Goal: Task Accomplishment & Management: Manage account settings

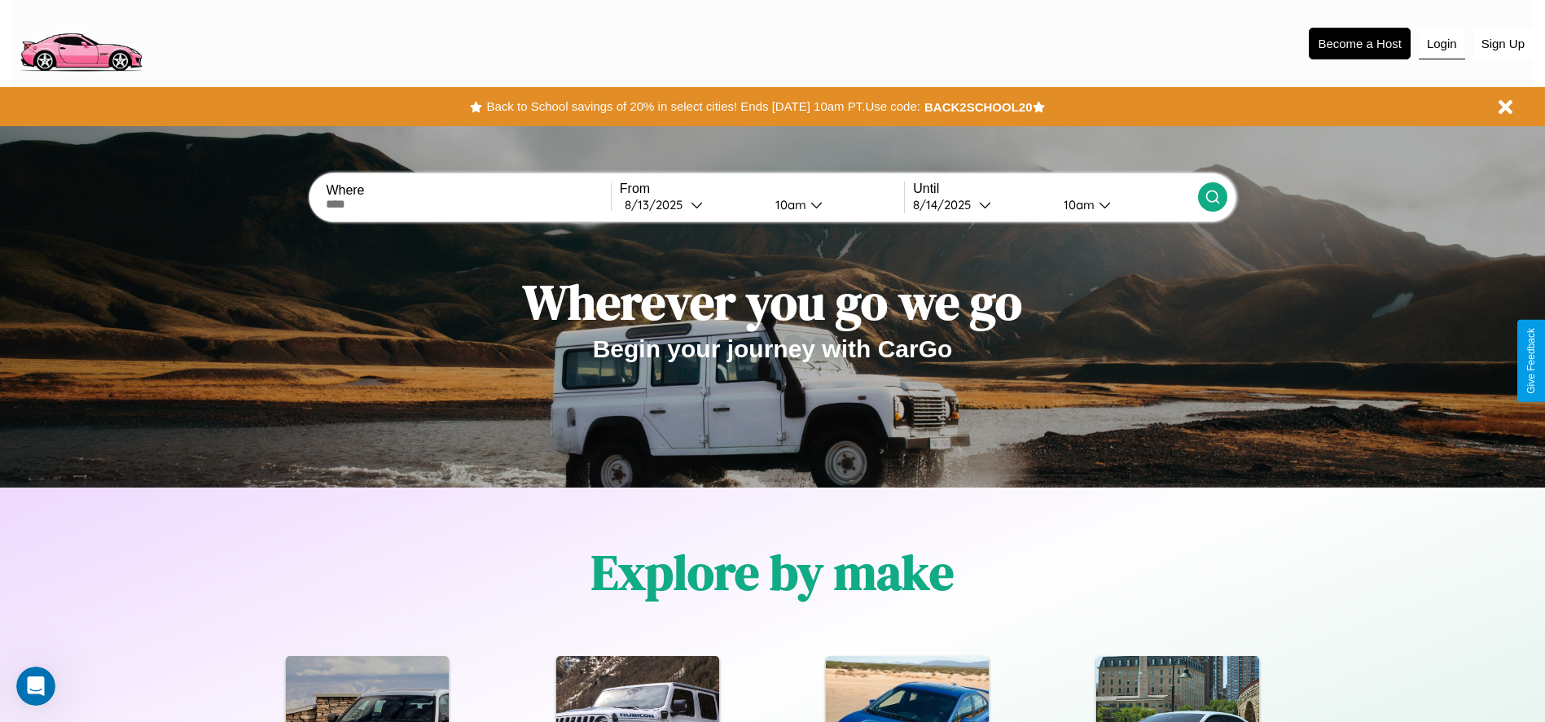
click at [1442, 43] on button "Login" at bounding box center [1442, 44] width 46 height 31
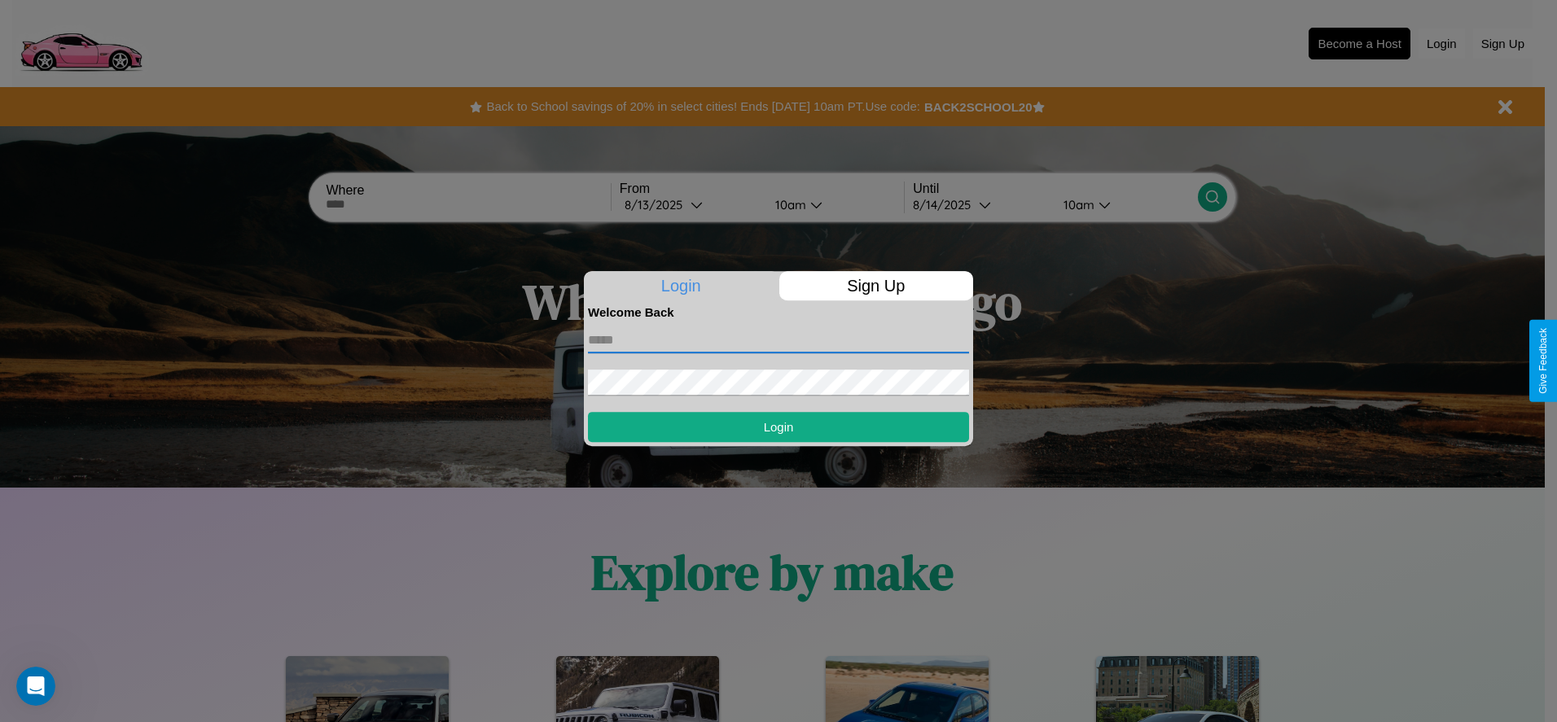
click at [779, 340] on input "text" at bounding box center [778, 340] width 381 height 26
type input "**********"
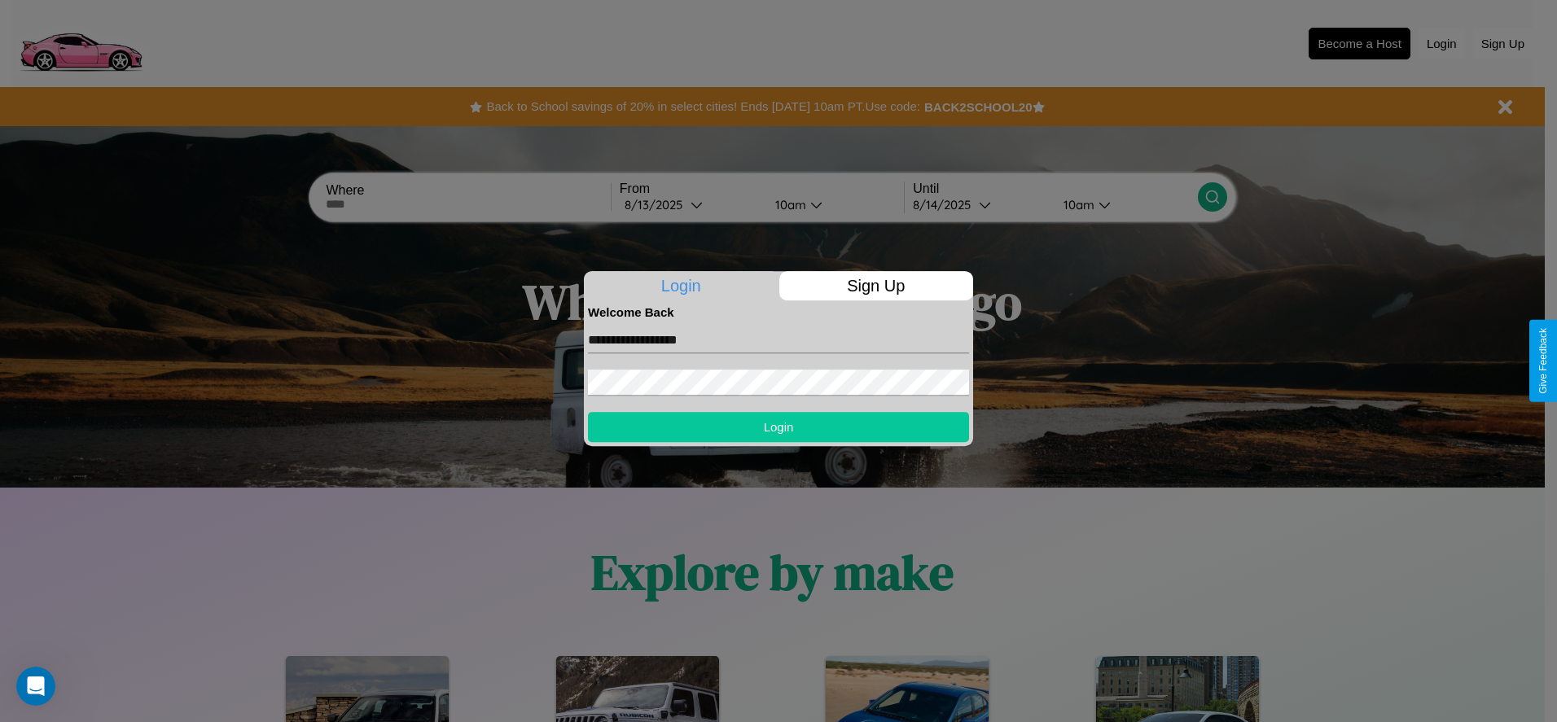
click at [779, 427] on button "Login" at bounding box center [778, 427] width 381 height 30
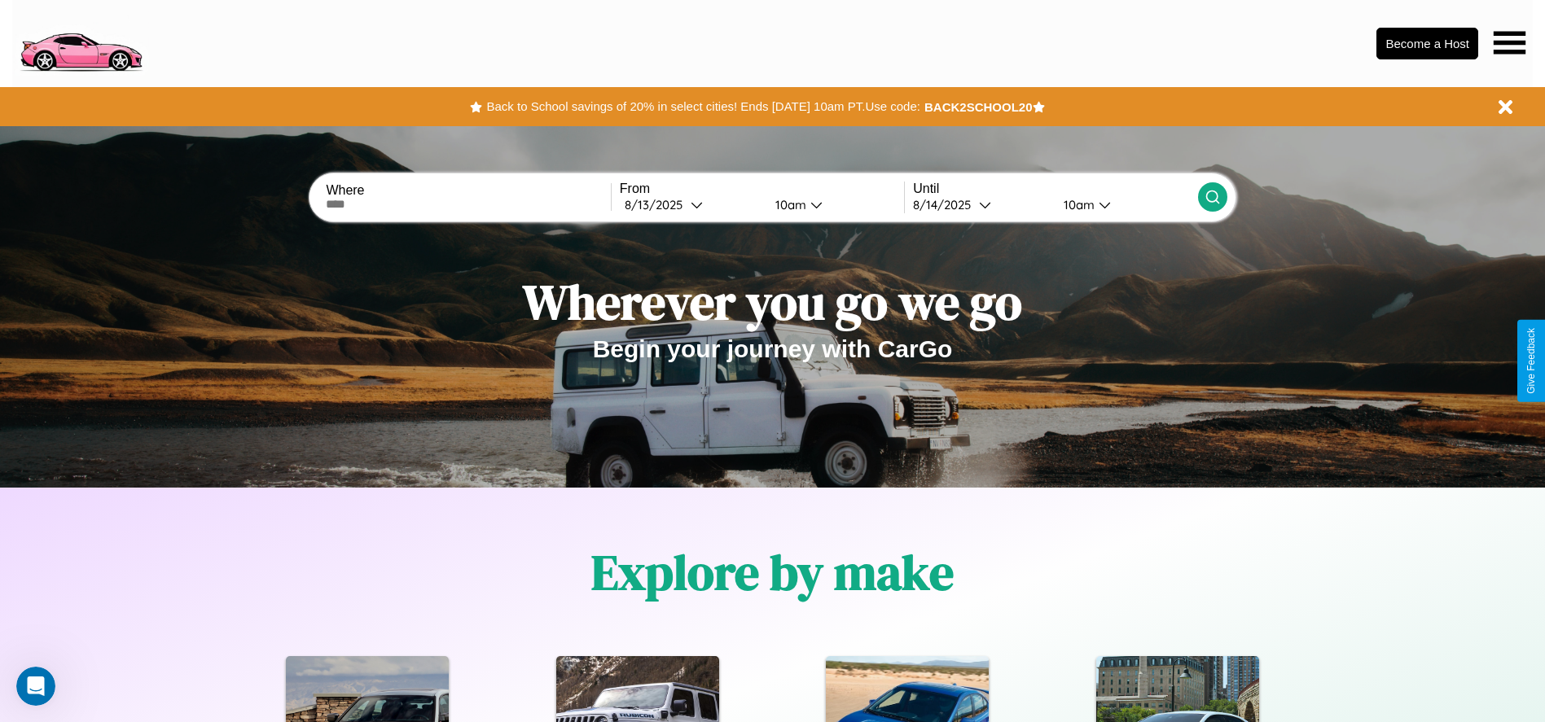
click at [1509, 42] on icon at bounding box center [1510, 42] width 32 height 23
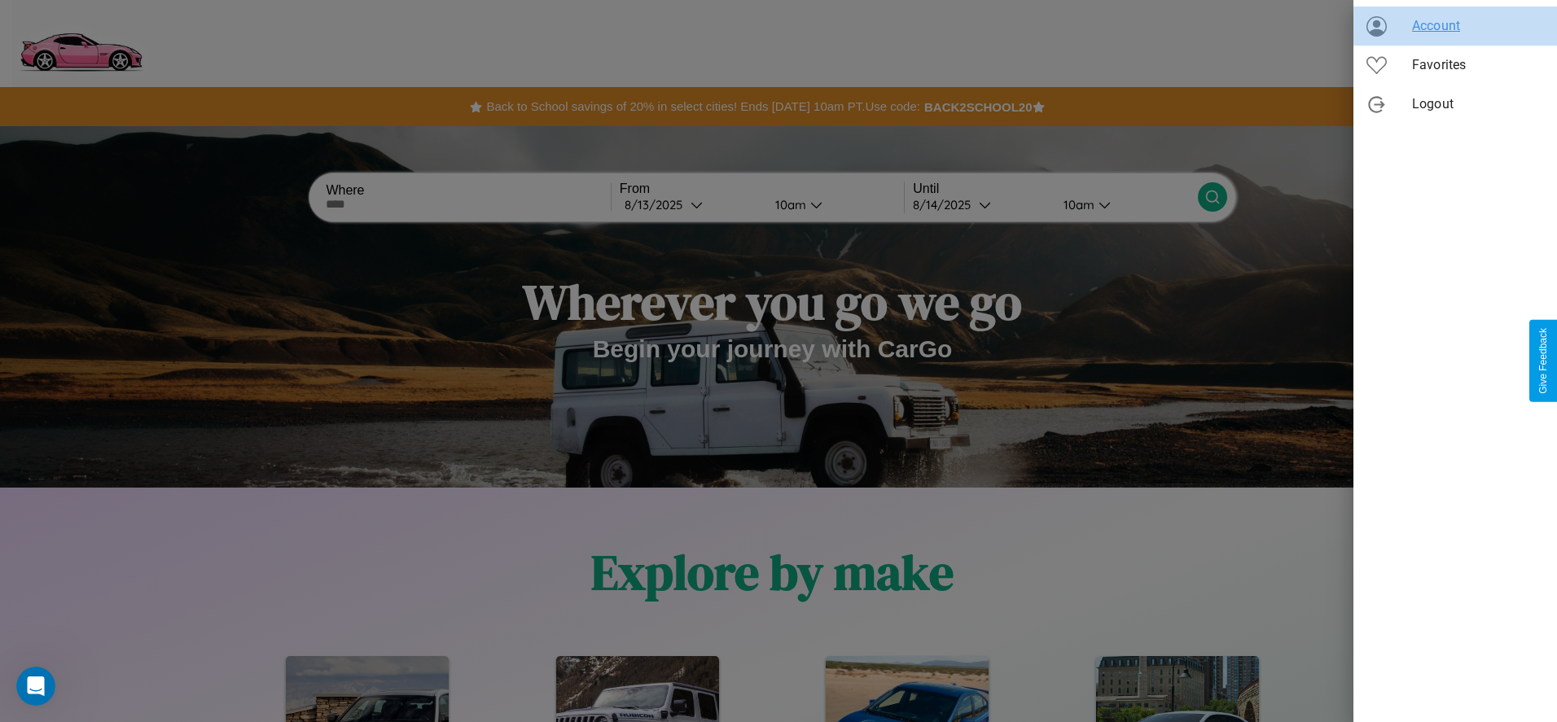
click at [1455, 26] on span "Account" at bounding box center [1478, 26] width 132 height 20
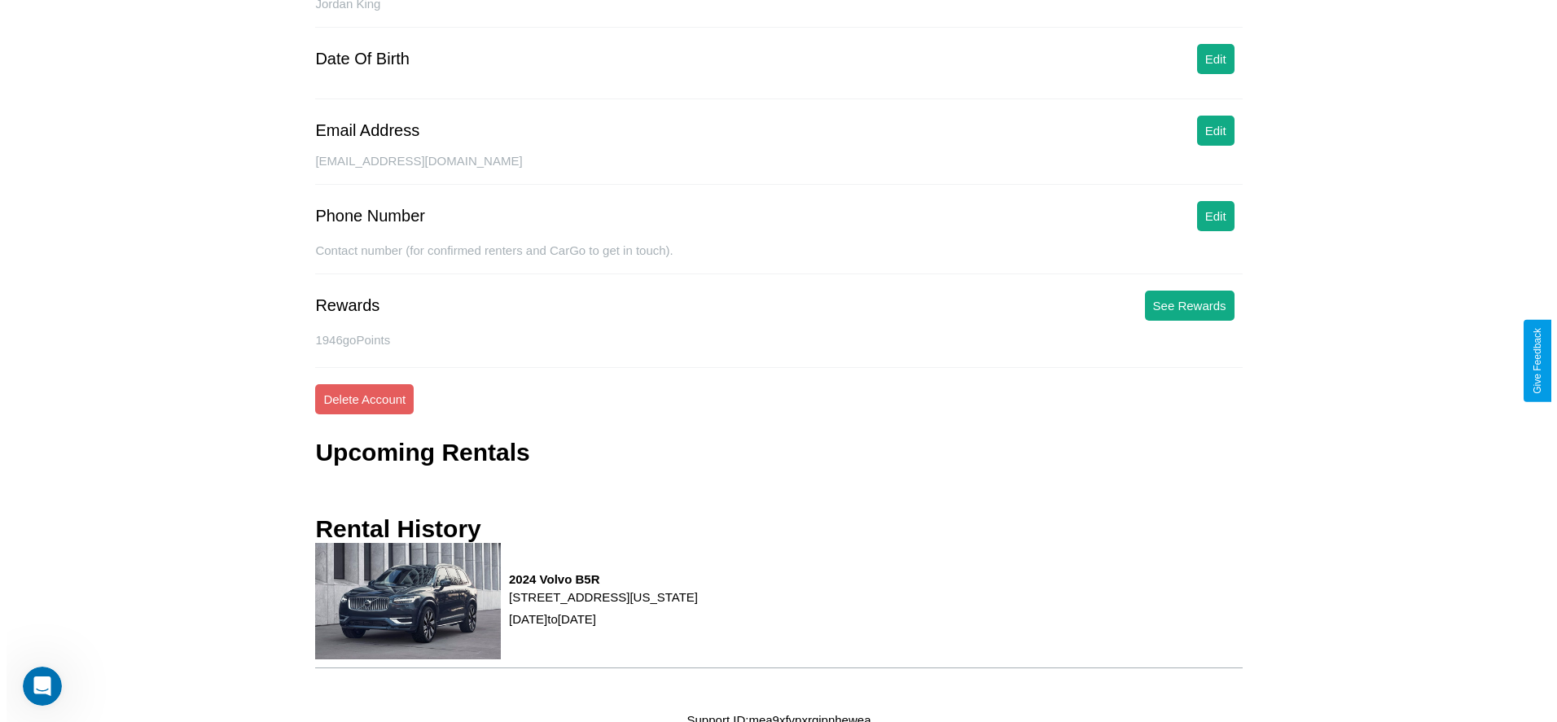
scroll to position [191, 0]
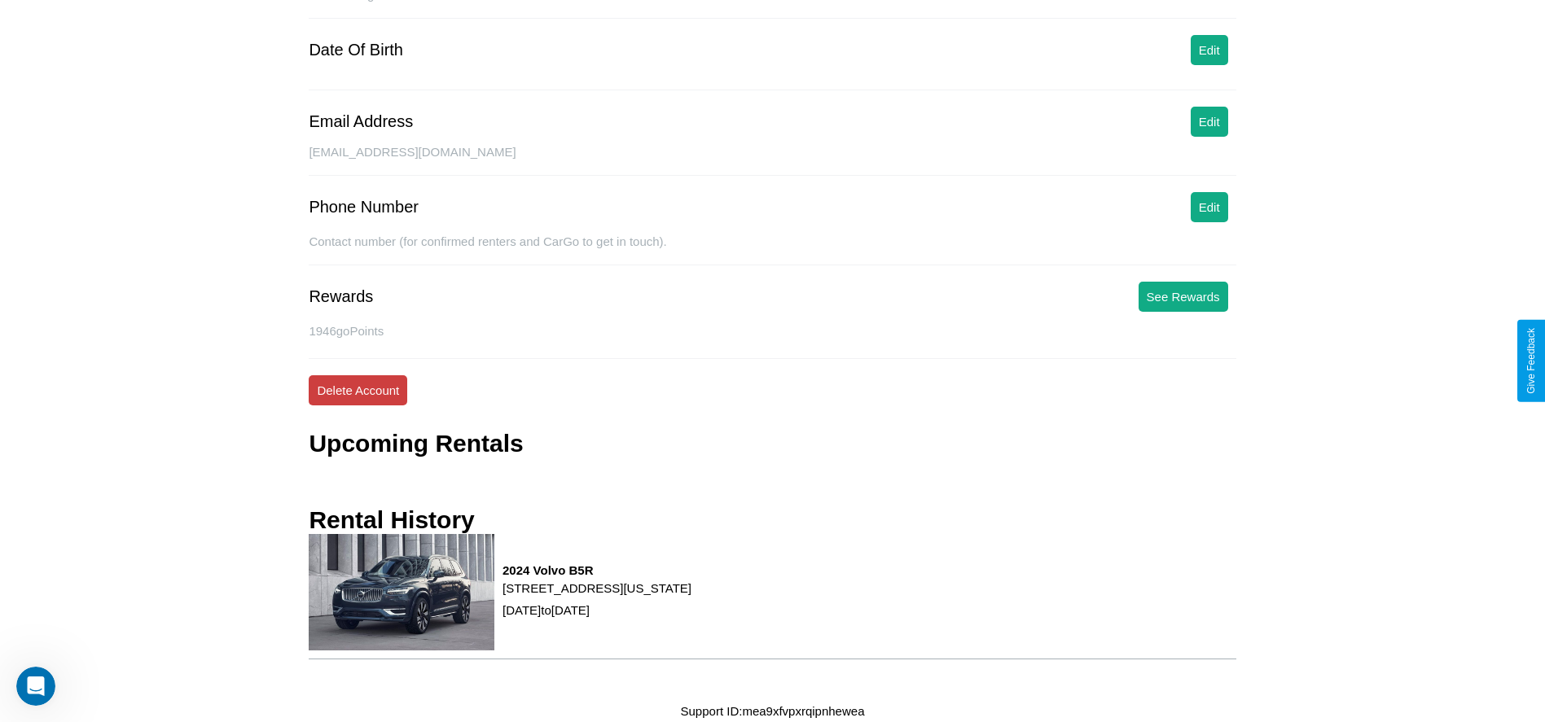
click at [358, 390] on button "Delete Account" at bounding box center [358, 390] width 99 height 30
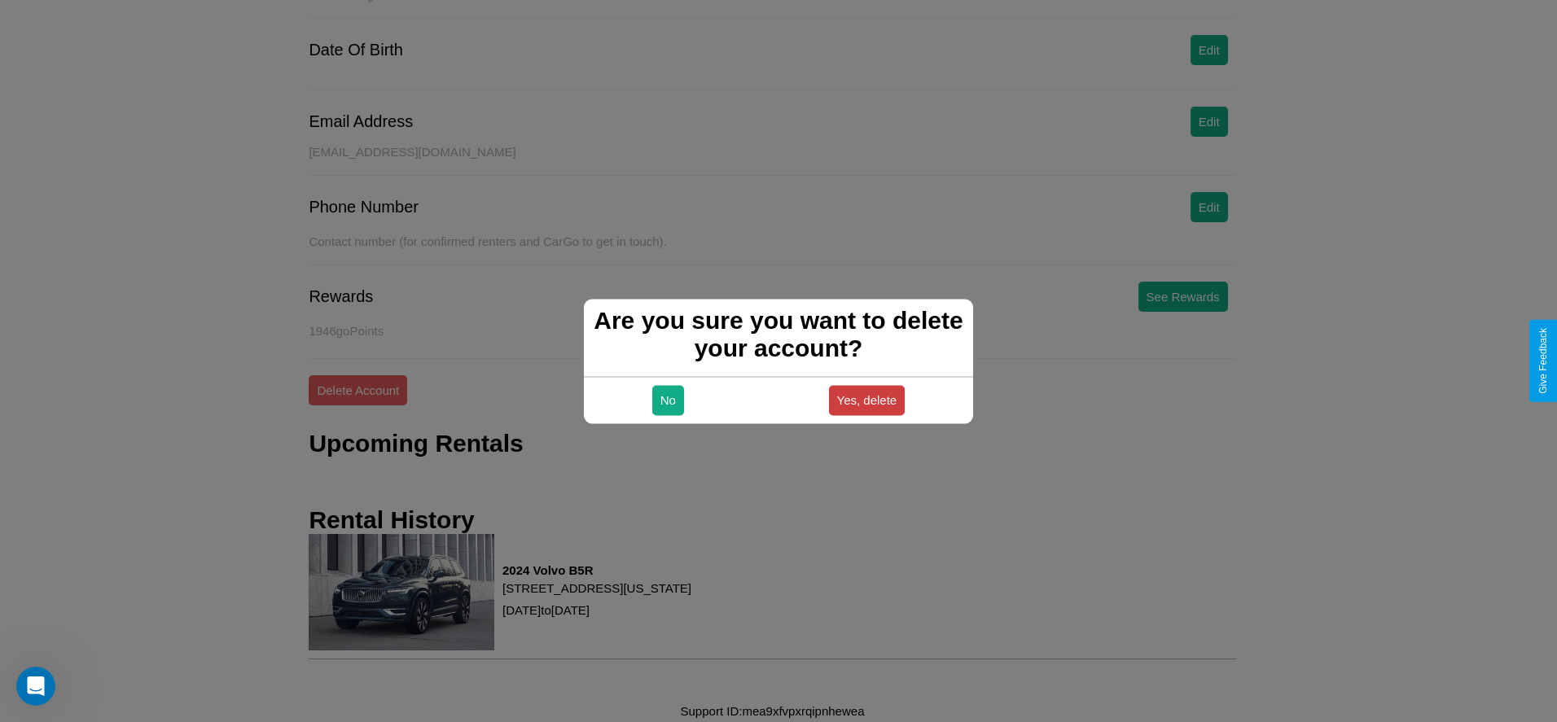
click at [867, 400] on button "Yes, delete" at bounding box center [867, 400] width 77 height 30
